Goal: Use online tool/utility

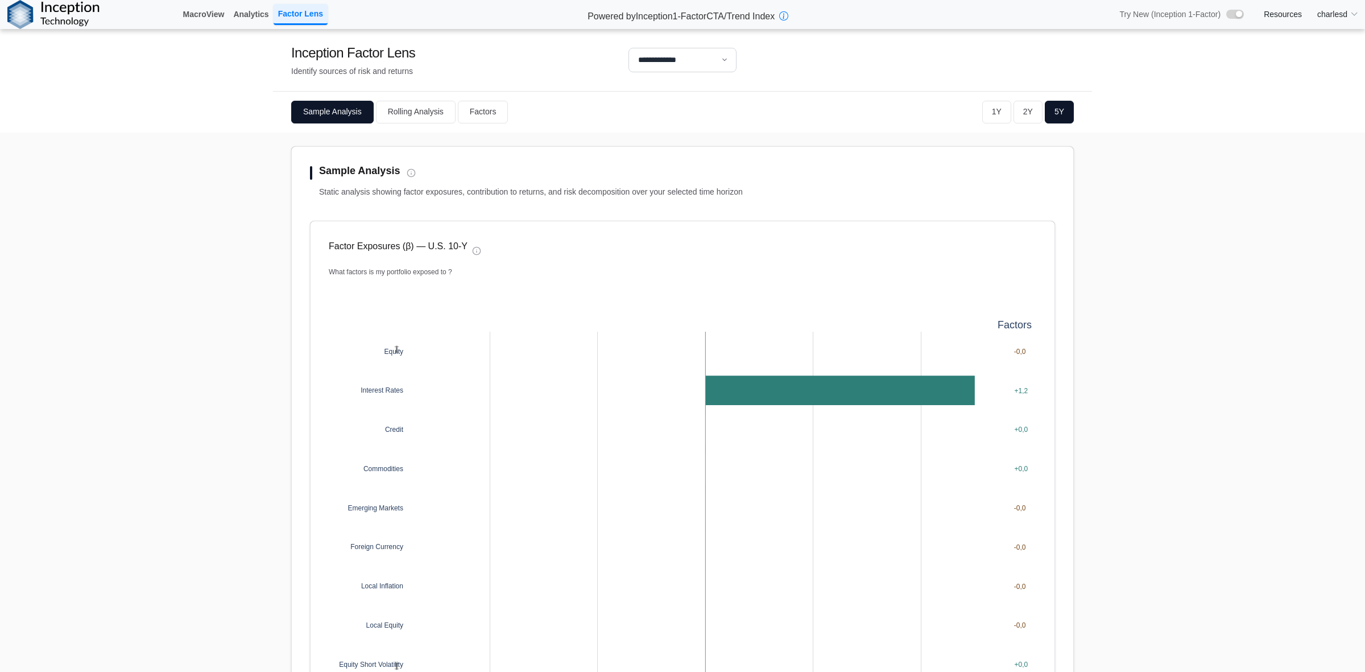
select select "**"
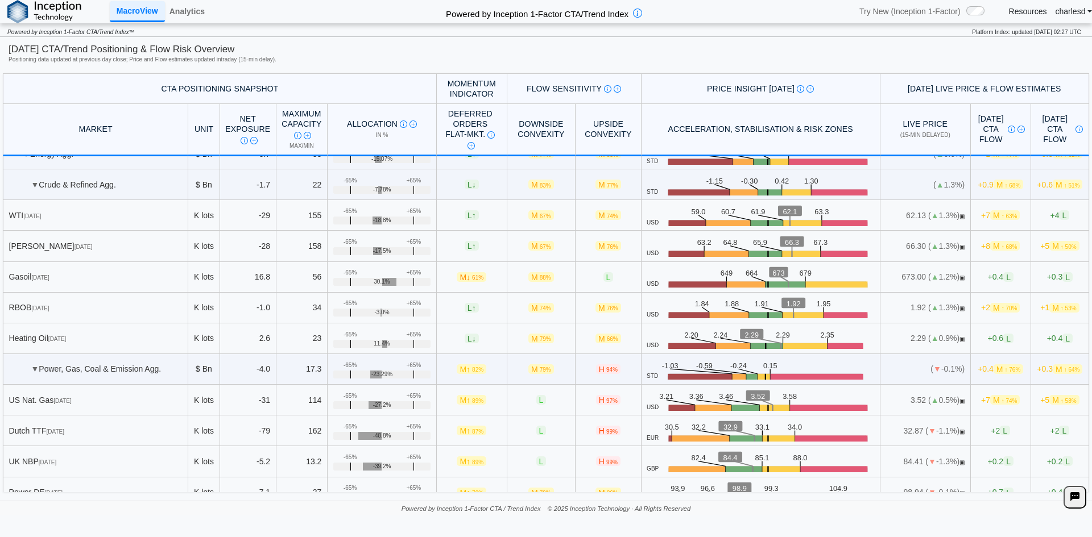
scroll to position [1137, 0]
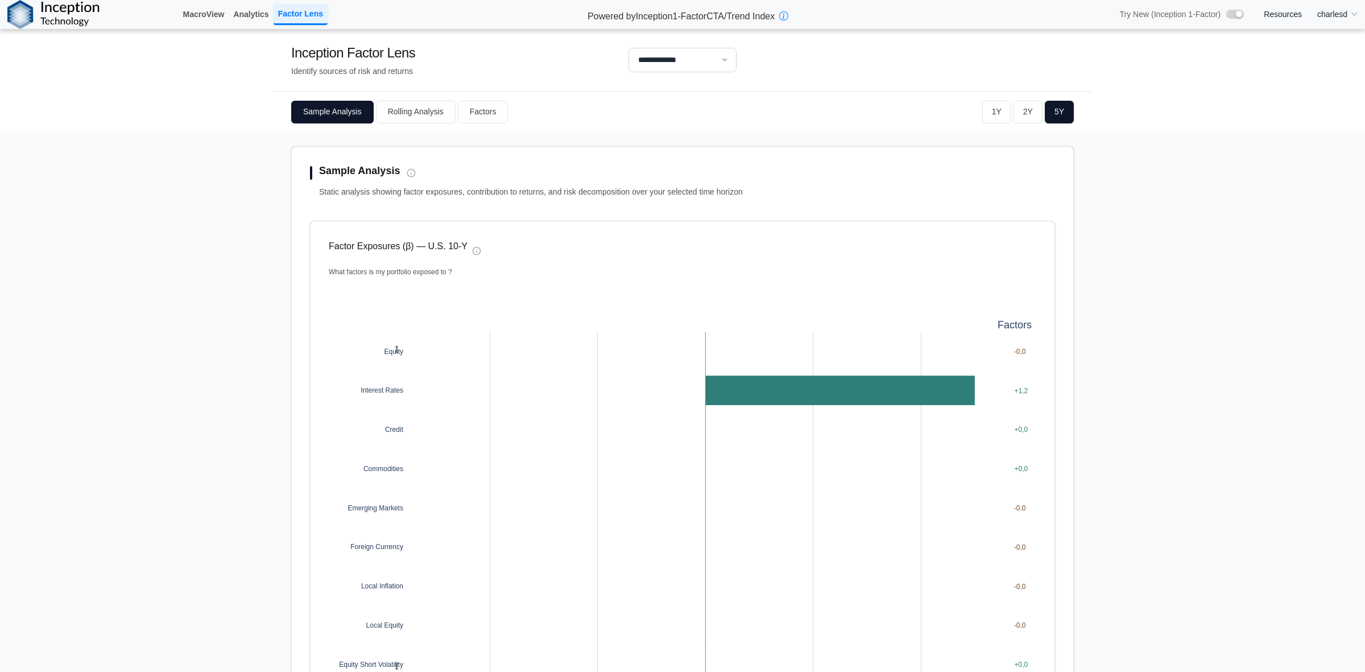
select select "**"
